Goal: Task Accomplishment & Management: Manage account settings

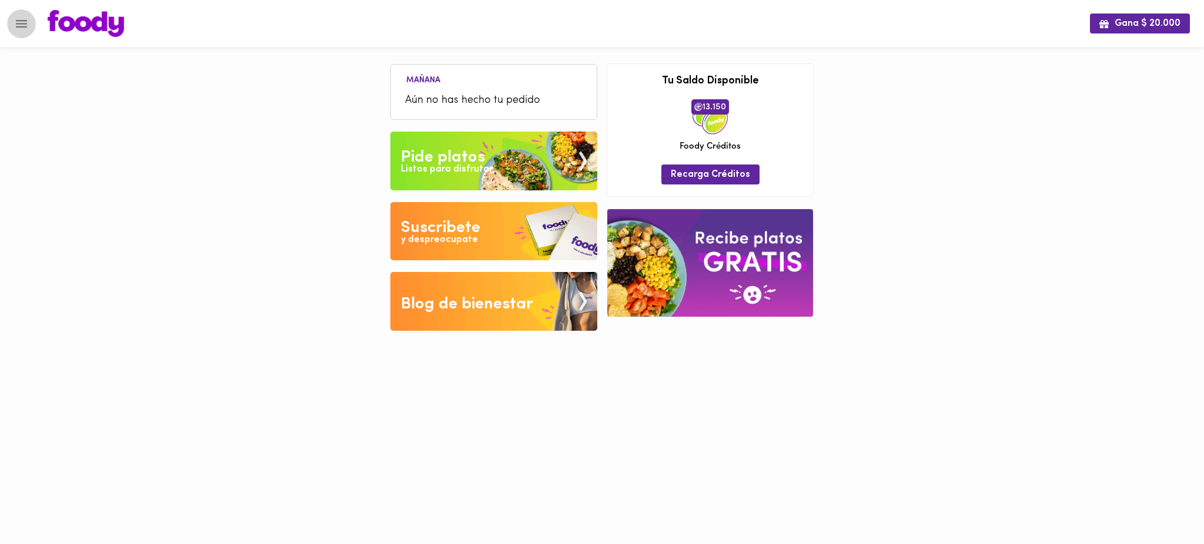
click at [20, 14] on button "Menu" at bounding box center [21, 23] width 29 height 29
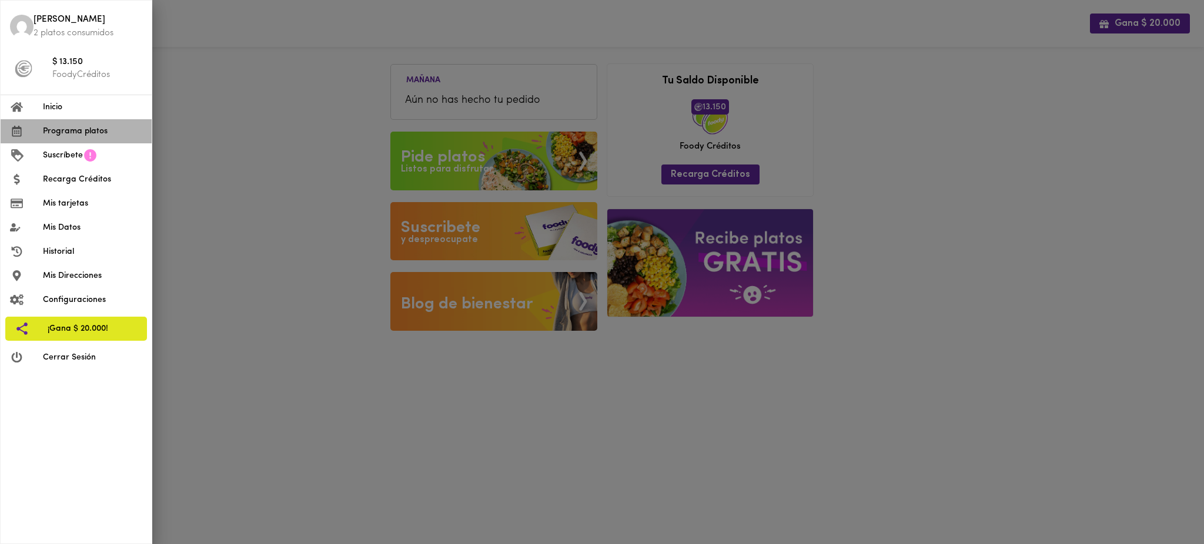
click at [86, 128] on span "Programa platos" at bounding box center [92, 131] width 99 height 12
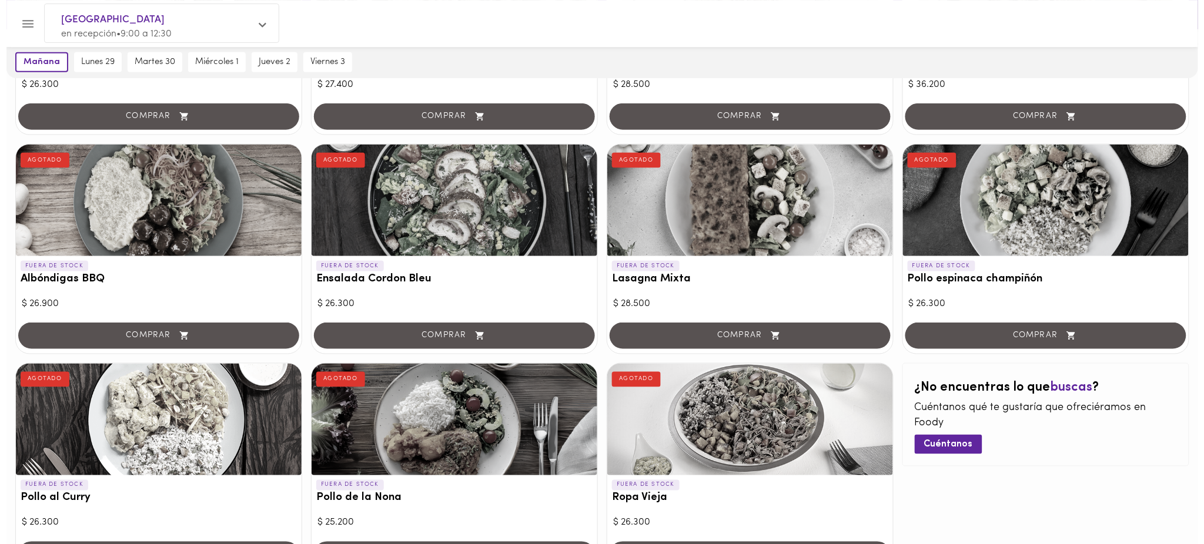
scroll to position [462, 0]
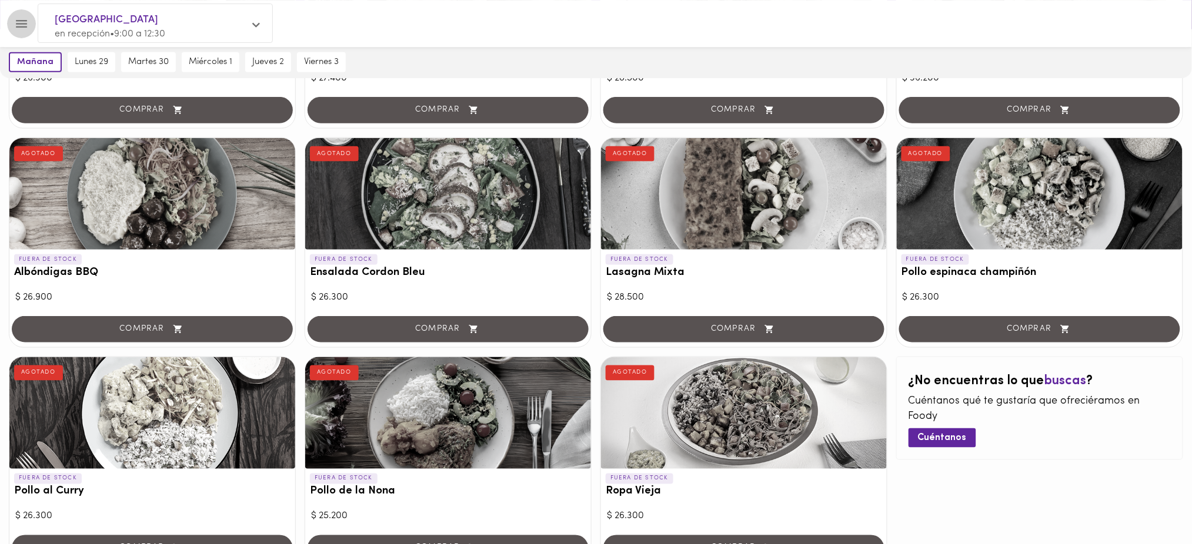
click at [25, 19] on icon "Menu" at bounding box center [21, 23] width 15 height 15
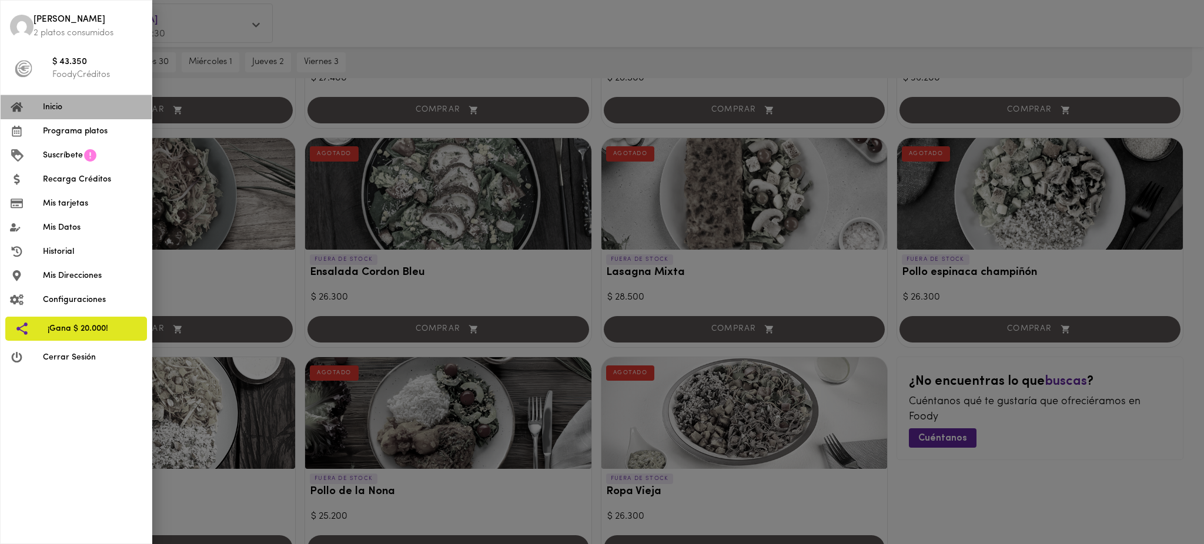
click at [60, 106] on span "Inicio" at bounding box center [92, 107] width 99 height 12
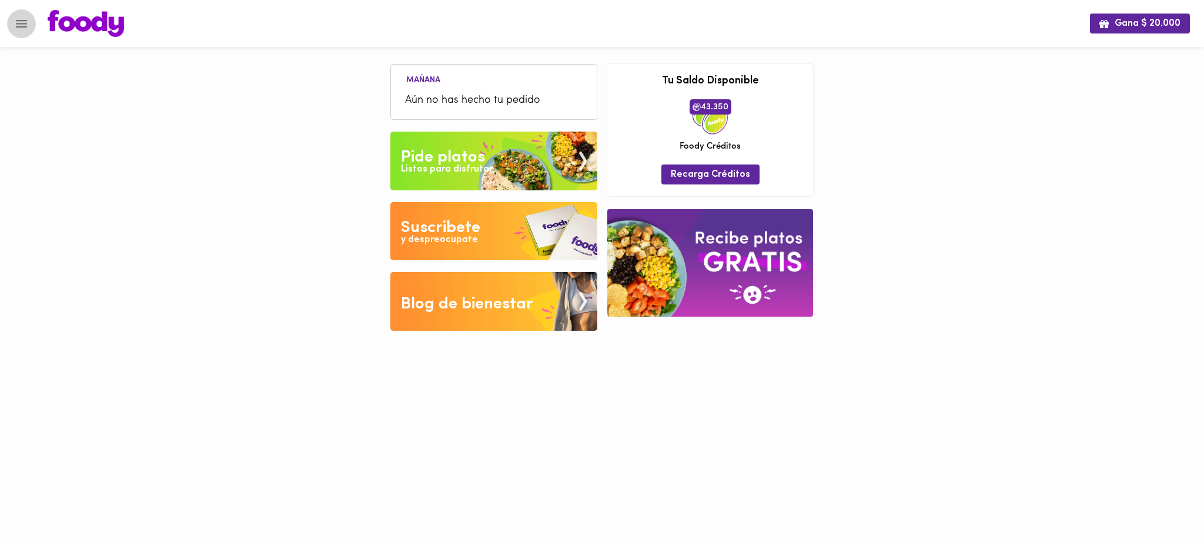
click at [21, 28] on icon "Menu" at bounding box center [21, 23] width 15 height 15
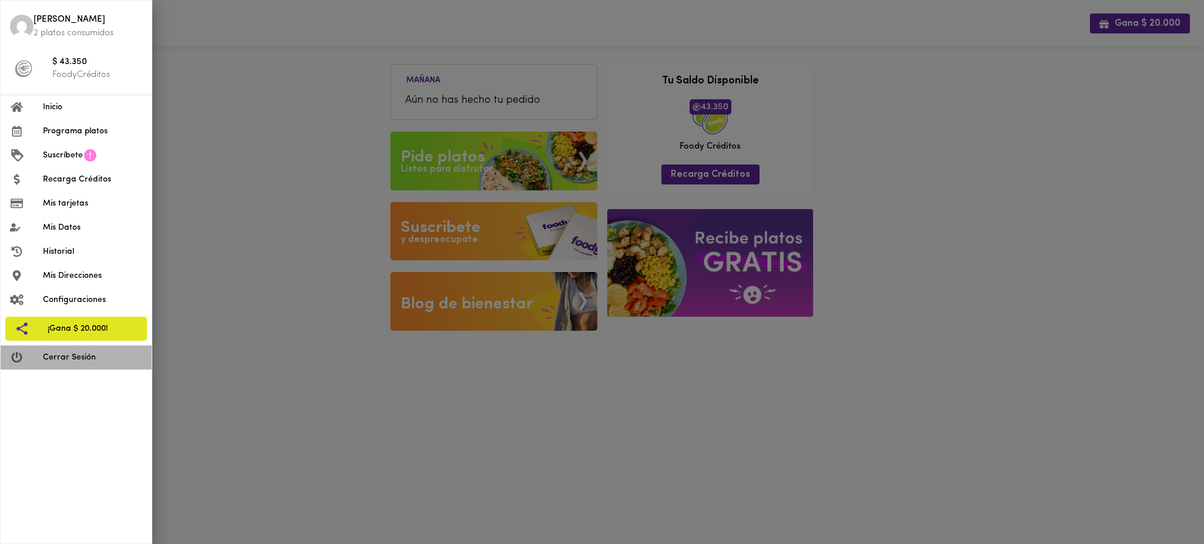
click at [71, 367] on li "Cerrar Sesión" at bounding box center [76, 358] width 151 height 24
